Goal: Task Accomplishment & Management: Manage account settings

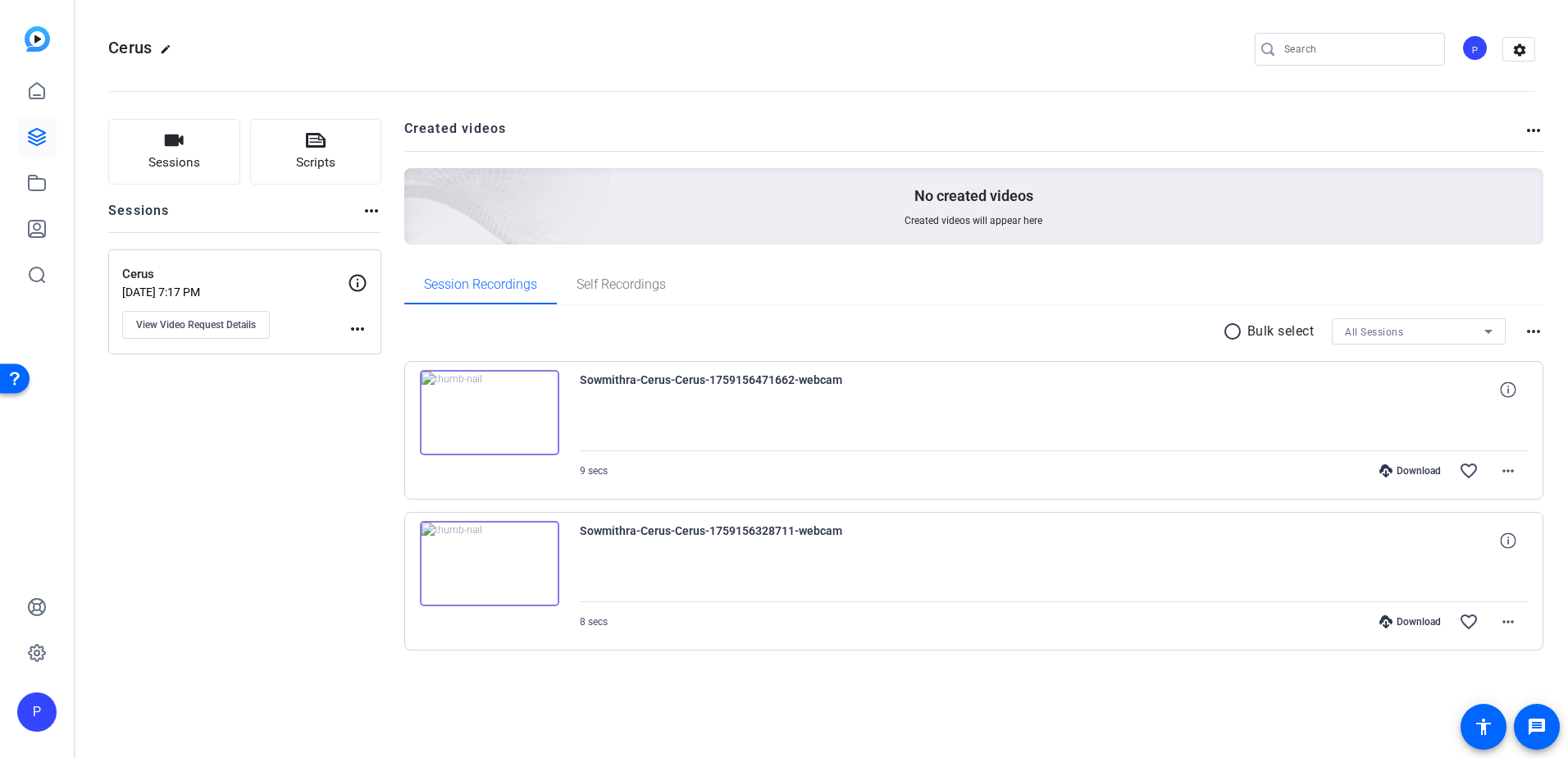
click at [1528, 336] on mat-icon "more_horiz" at bounding box center [1534, 332] width 20 height 20
click at [1513, 476] on div at bounding box center [784, 379] width 1568 height 758
click at [1511, 471] on mat-icon "more_horiz" at bounding box center [1508, 471] width 20 height 20
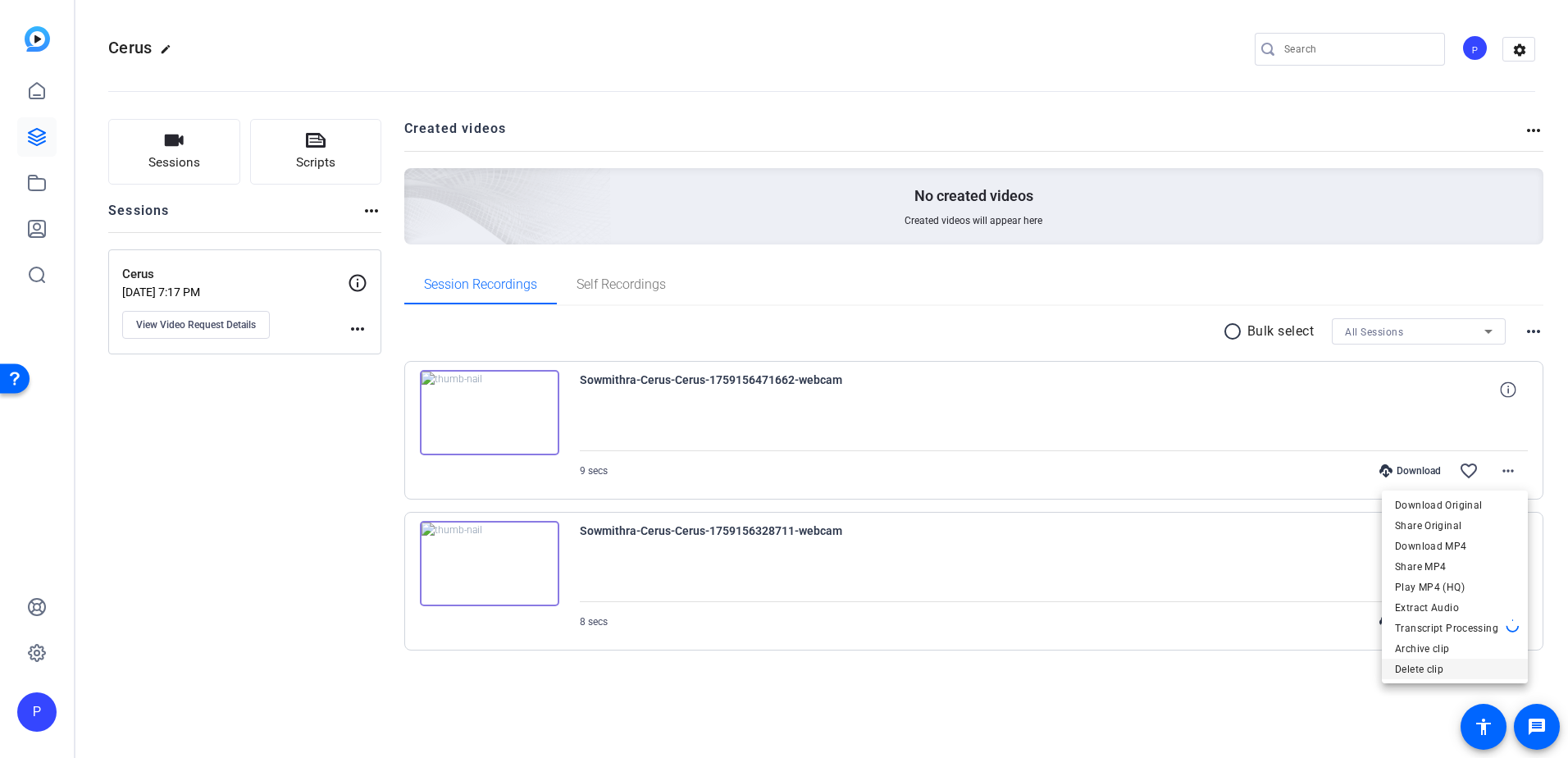
click at [1415, 673] on span "Delete clip" at bounding box center [1455, 669] width 120 height 20
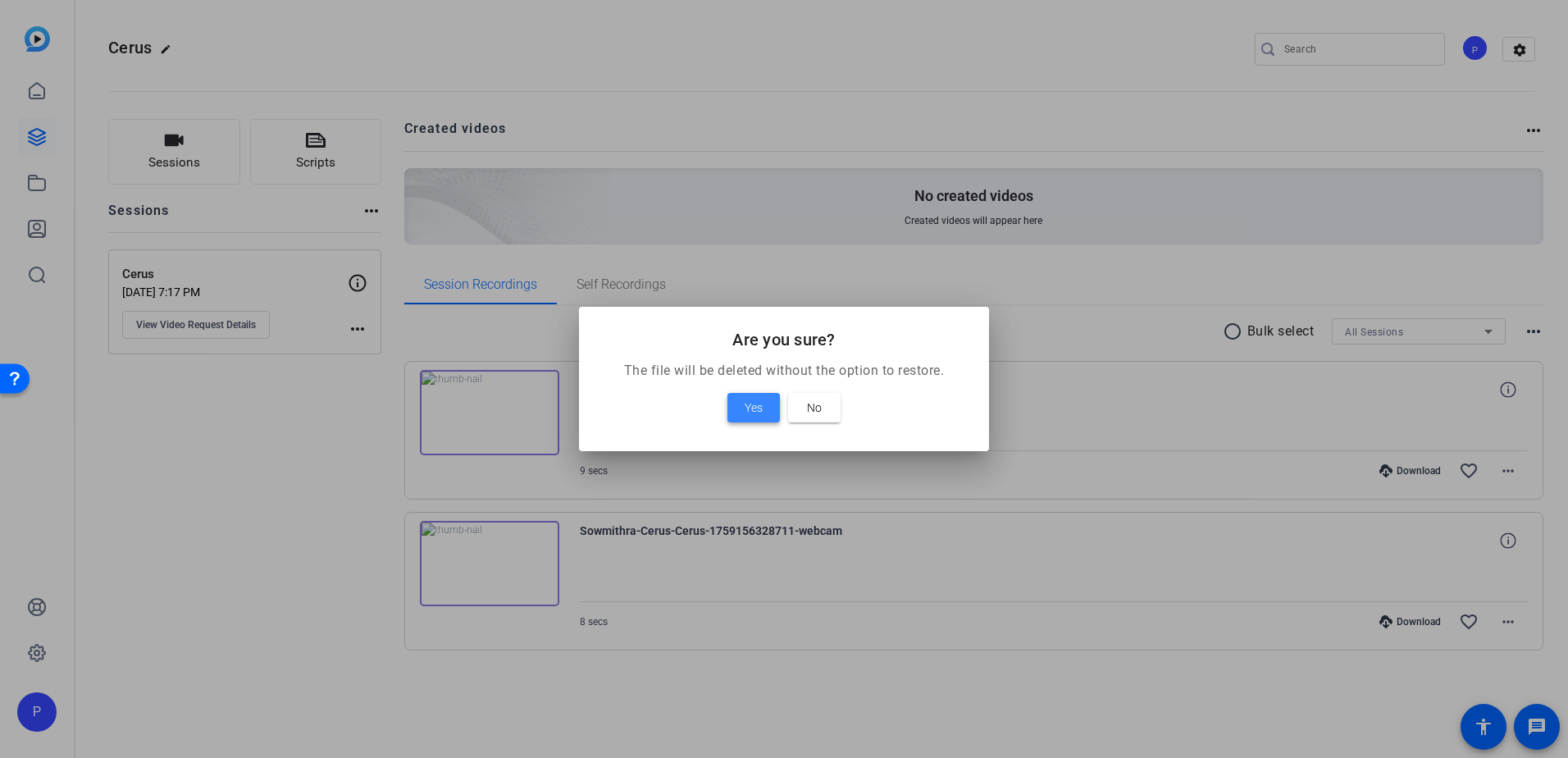
click at [764, 411] on span at bounding box center [754, 407] width 53 height 39
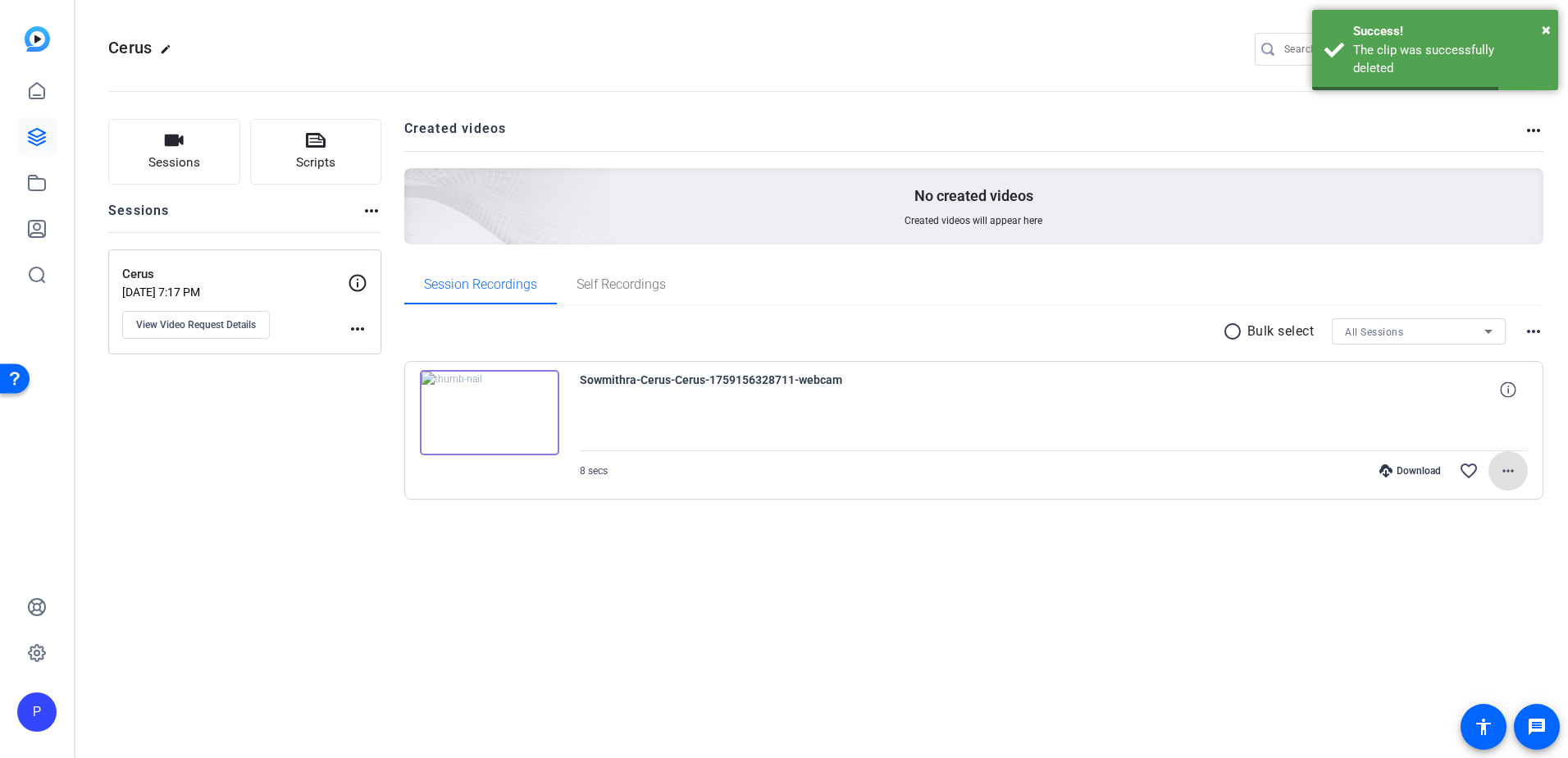
click at [1508, 471] on mat-icon "more_horiz" at bounding box center [1508, 471] width 20 height 20
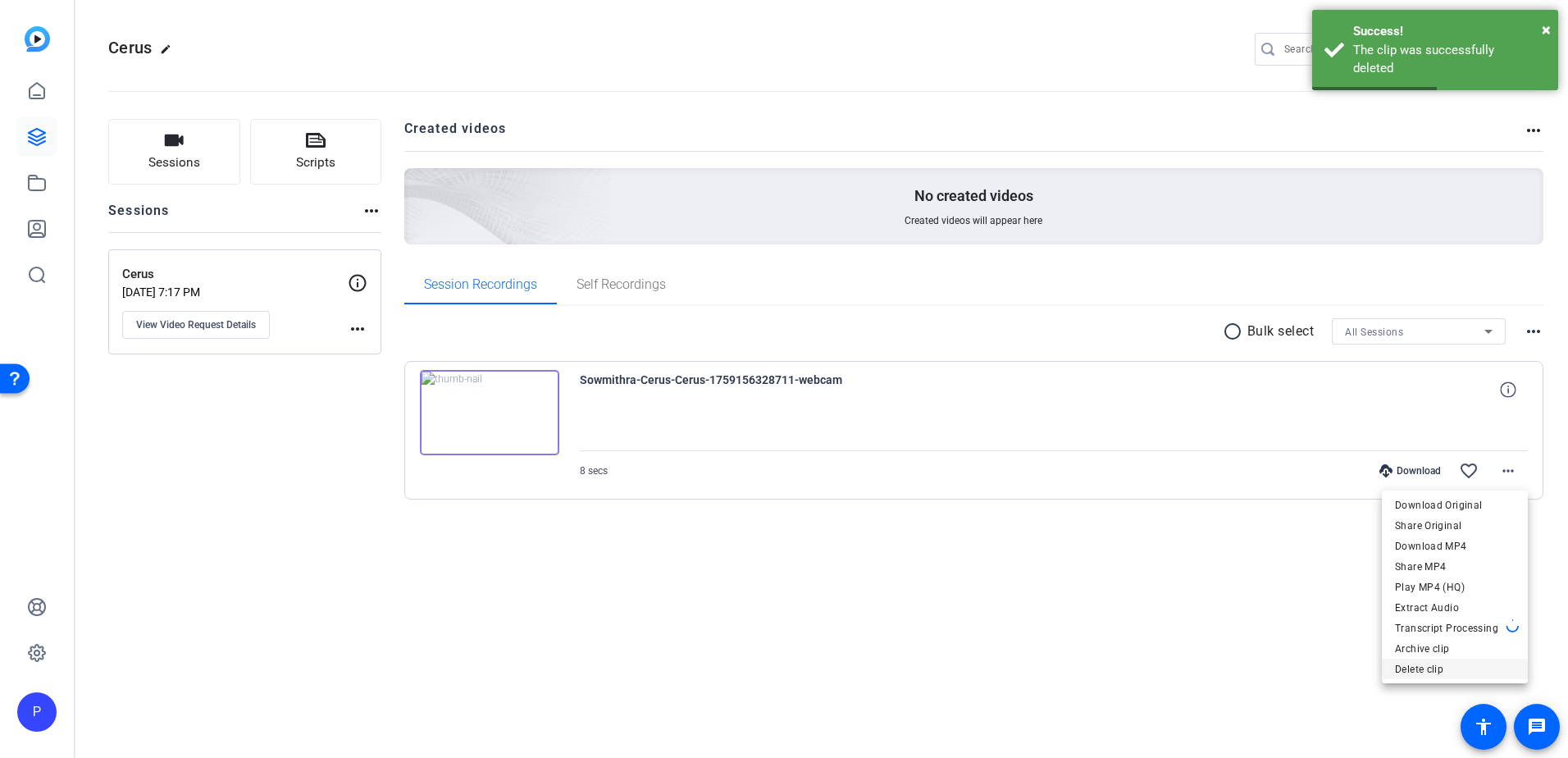
click at [1411, 669] on span "Delete clip" at bounding box center [1455, 669] width 120 height 20
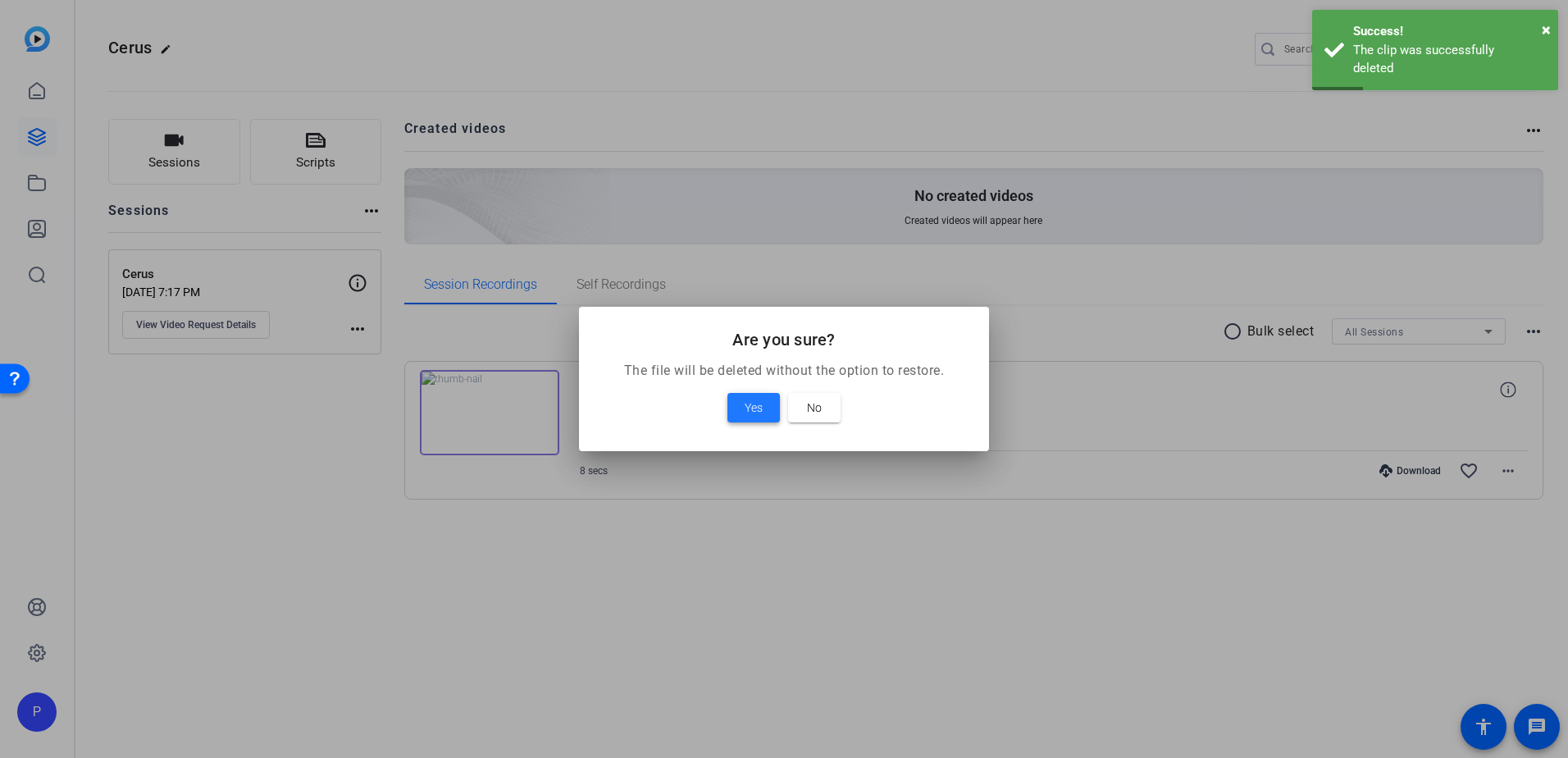
click at [745, 407] on span "Yes" at bounding box center [754, 407] width 18 height 20
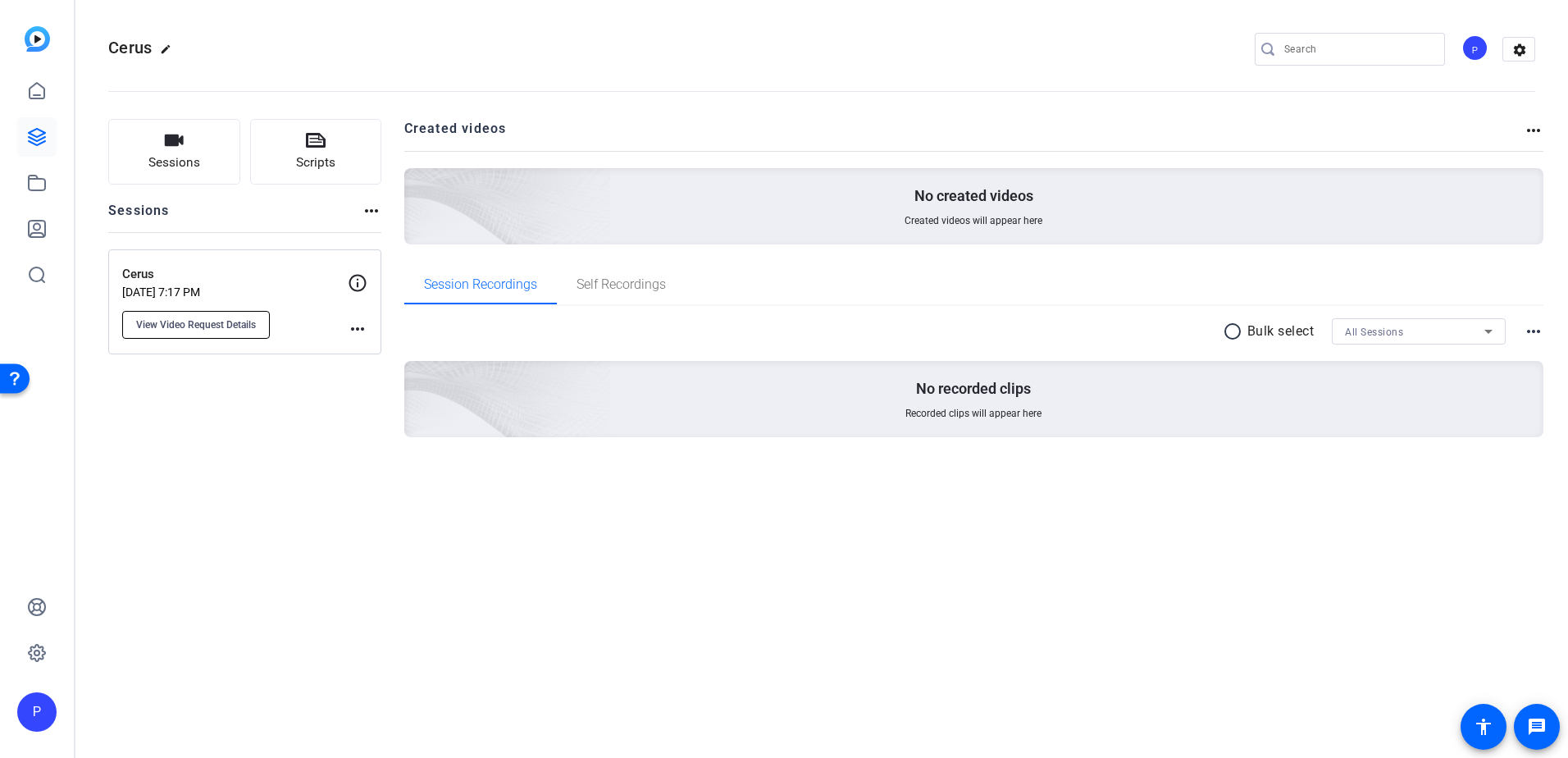
click at [205, 327] on span "View Video Request Details" at bounding box center [196, 325] width 120 height 13
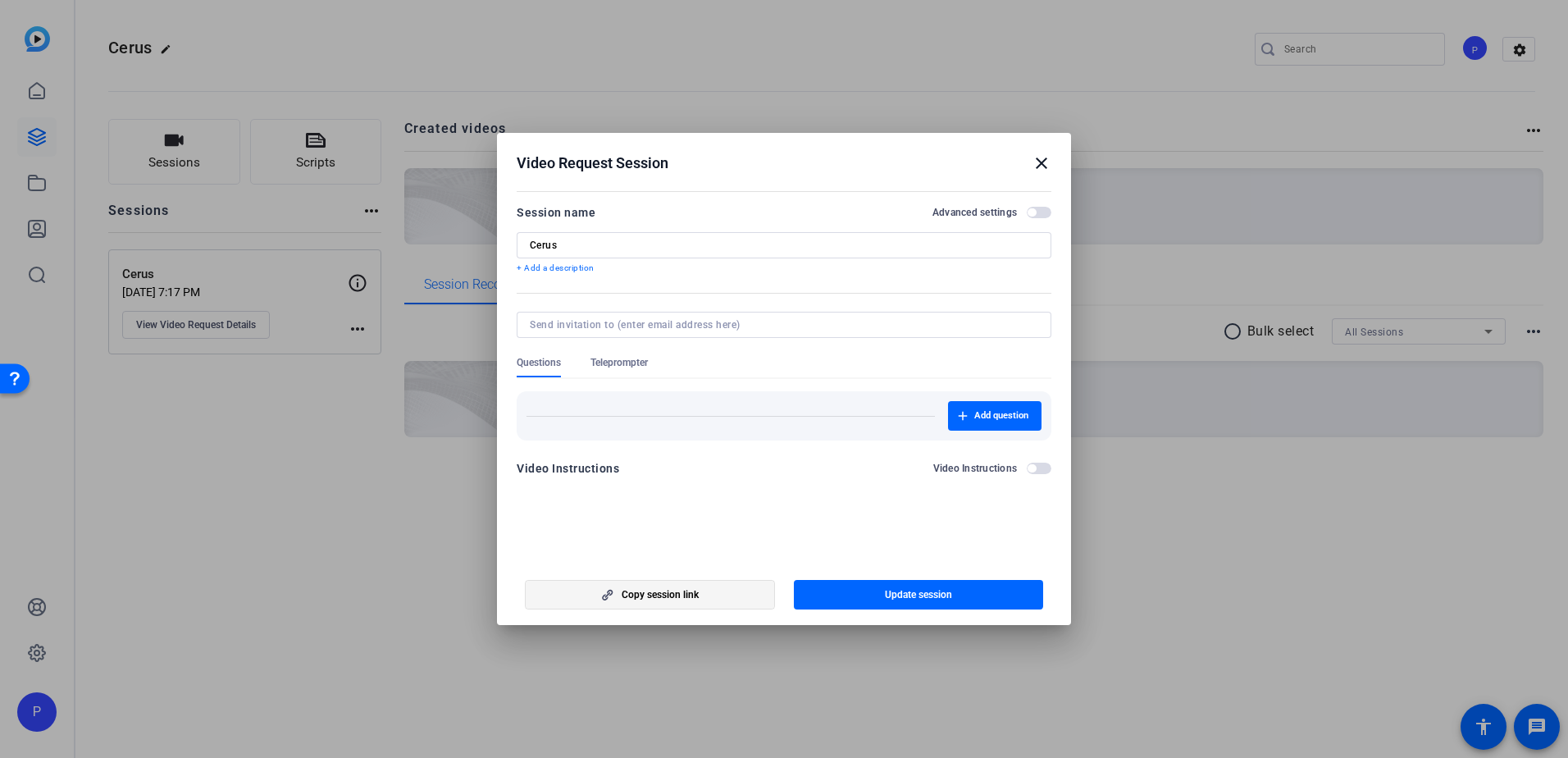
click at [648, 595] on span "Copy session link" at bounding box center [660, 595] width 77 height 13
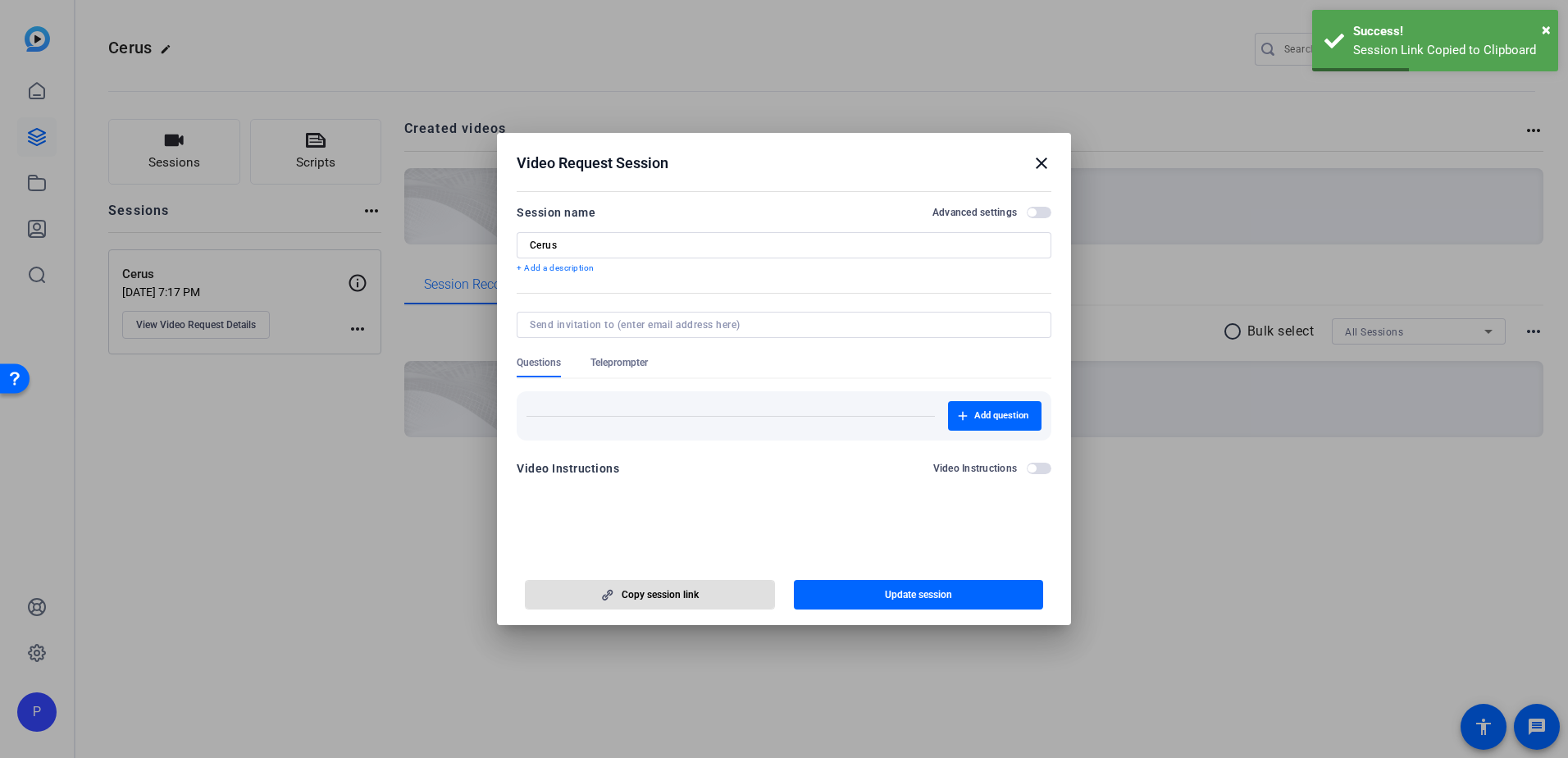
click at [530, 246] on input "Cerus" at bounding box center [783, 246] width 508 height 13
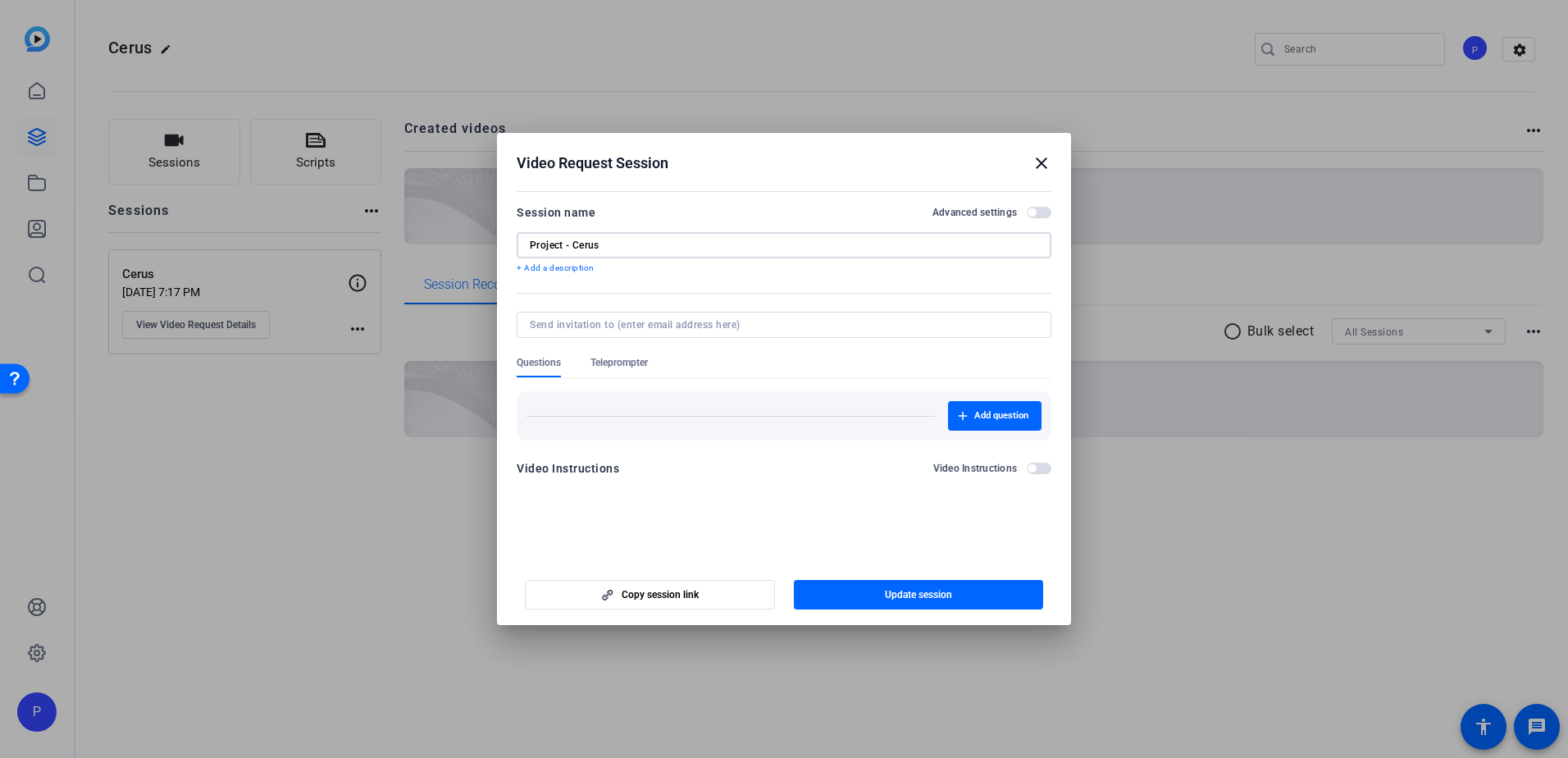
type input "Project - Cerus"
click at [722, 484] on div "Video Instructions Video Instructions" at bounding box center [783, 473] width 534 height 30
click at [652, 595] on span "Copy session link" at bounding box center [660, 595] width 77 height 13
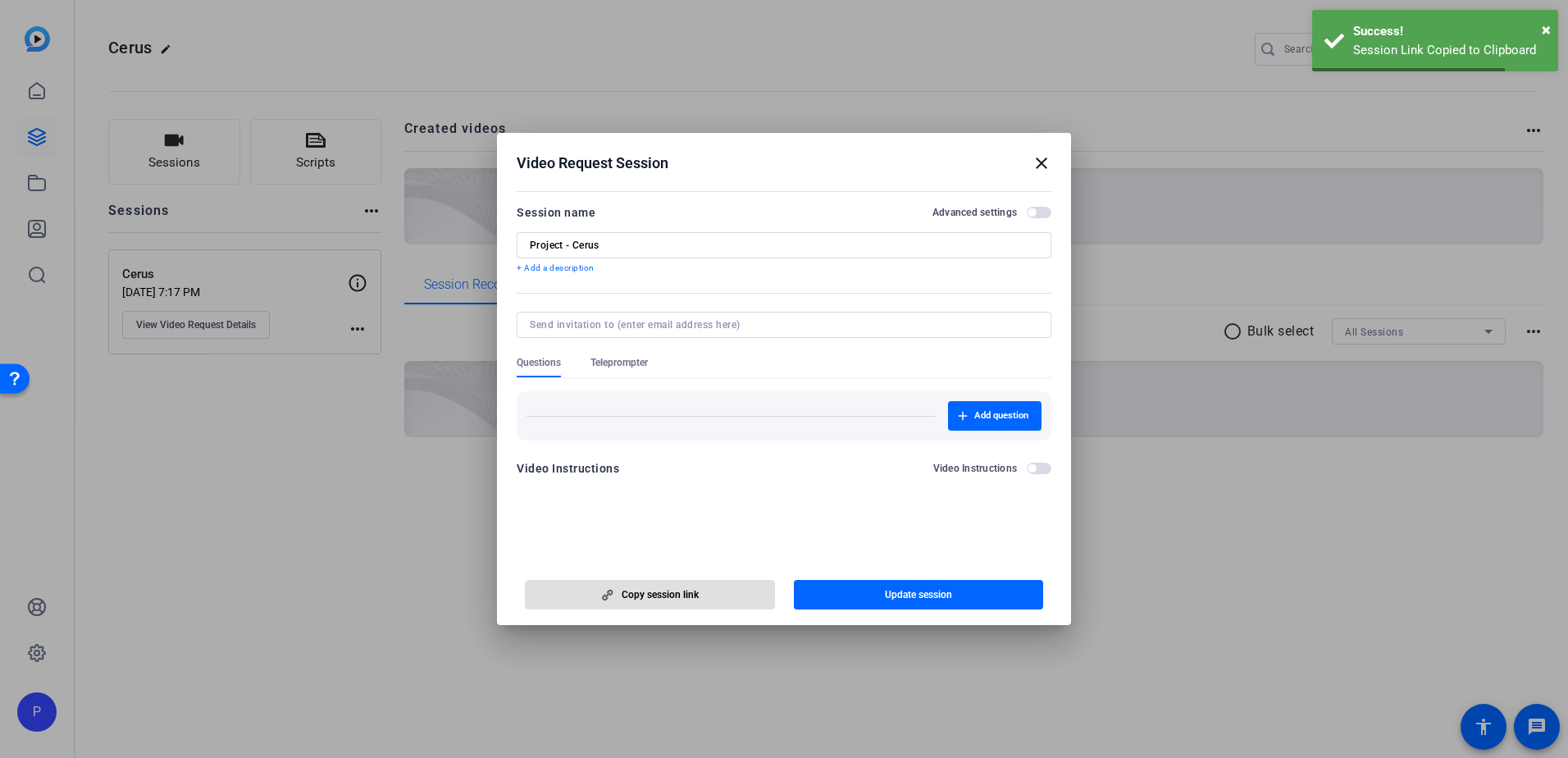
click at [1043, 161] on mat-icon "close" at bounding box center [1042, 163] width 20 height 20
